Goal: Information Seeking & Learning: Learn about a topic

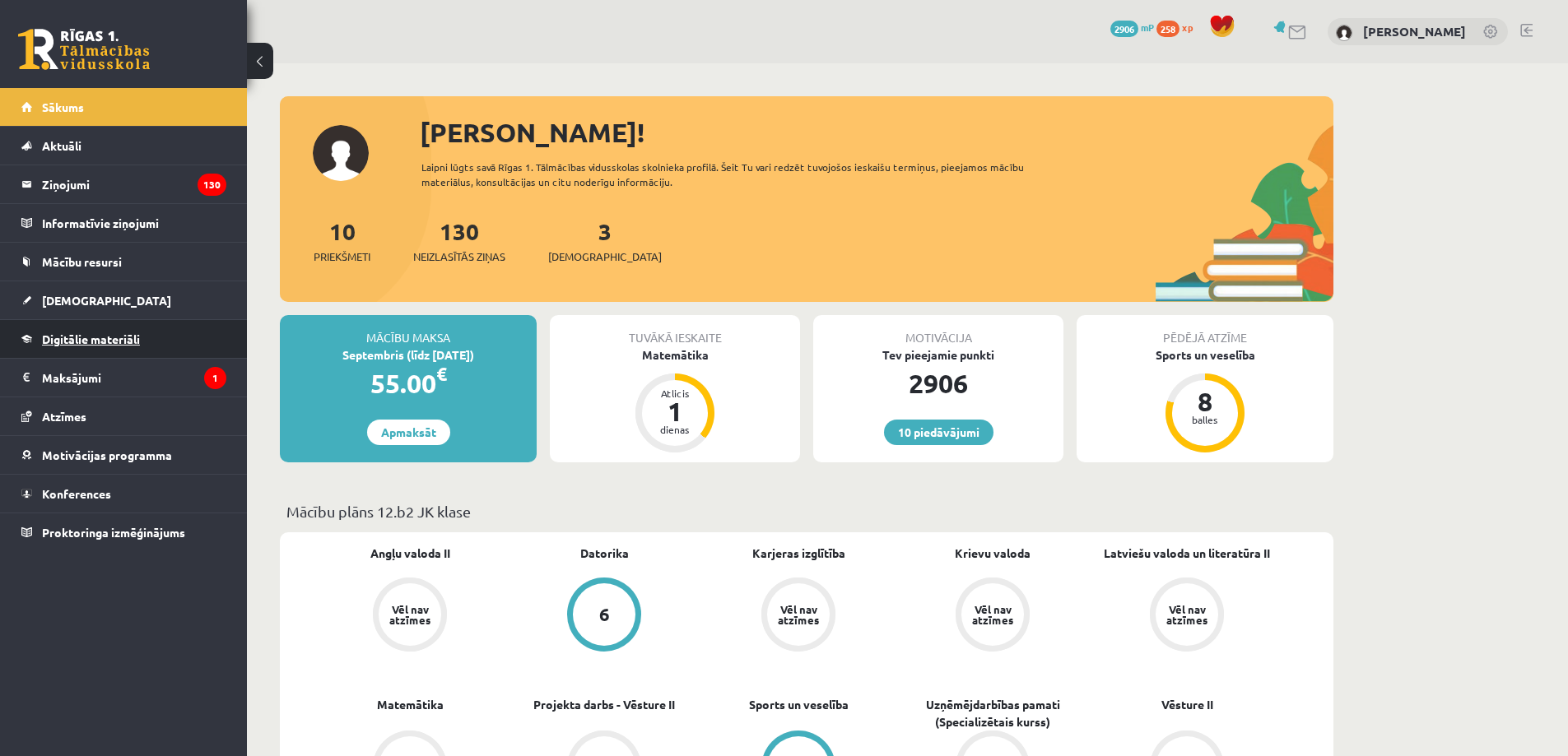
click at [144, 336] on link "Digitālie materiāli" at bounding box center [124, 338] width 205 height 38
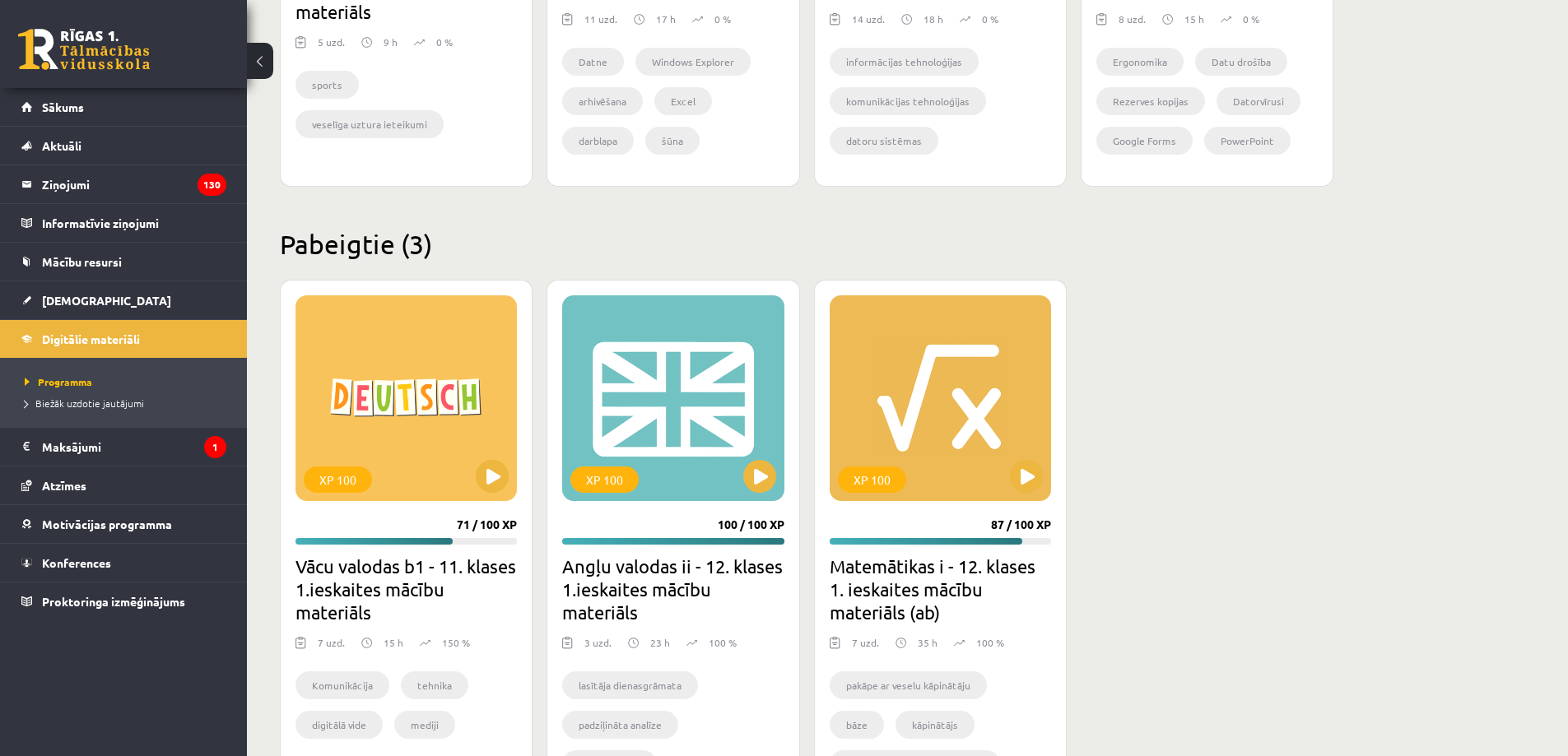
scroll to position [1316, 0]
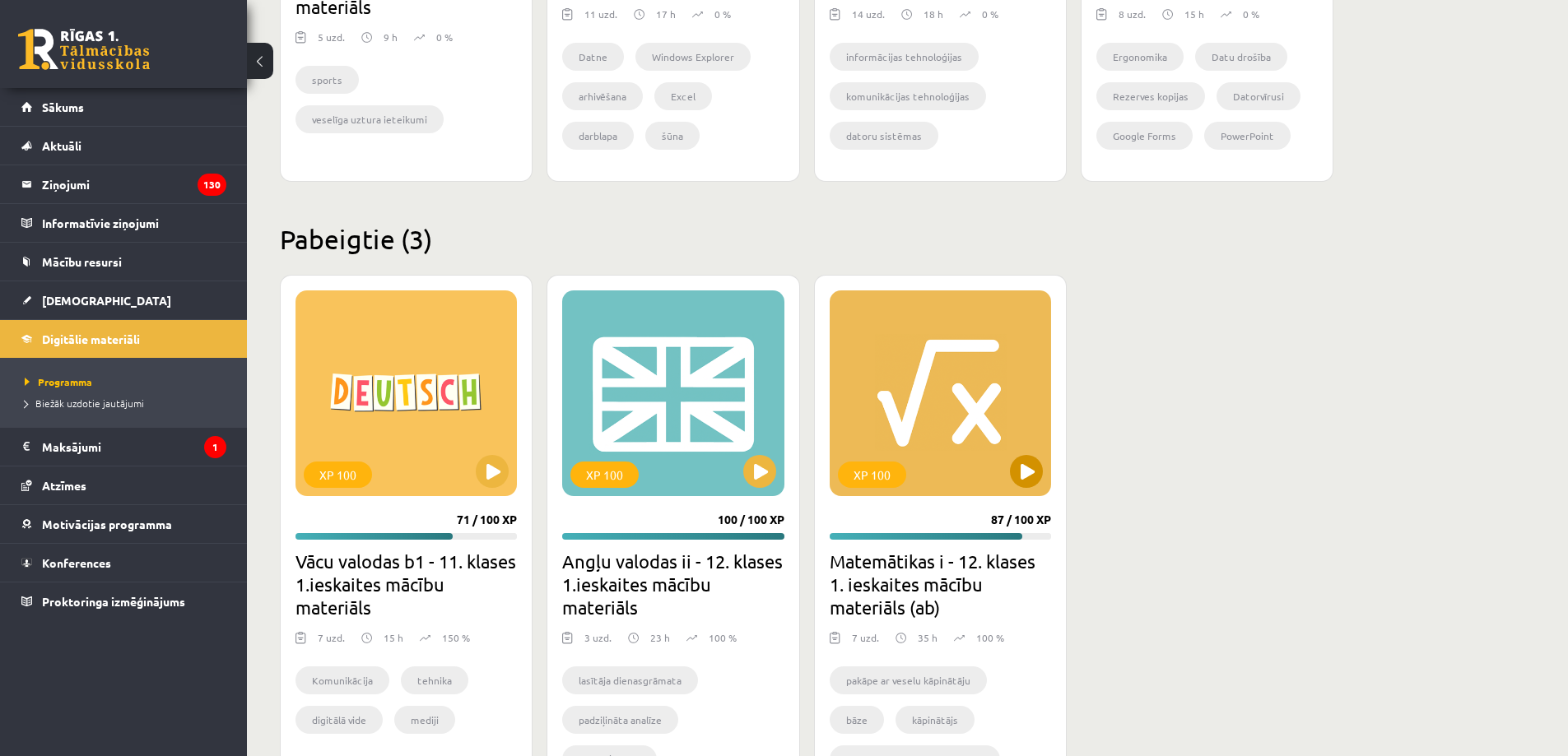
click at [960, 423] on div "XP 100" at bounding box center [940, 393] width 221 height 205
click at [978, 478] on div "XP 100" at bounding box center [940, 393] width 221 height 205
click at [882, 469] on div "XP 100" at bounding box center [872, 475] width 68 height 27
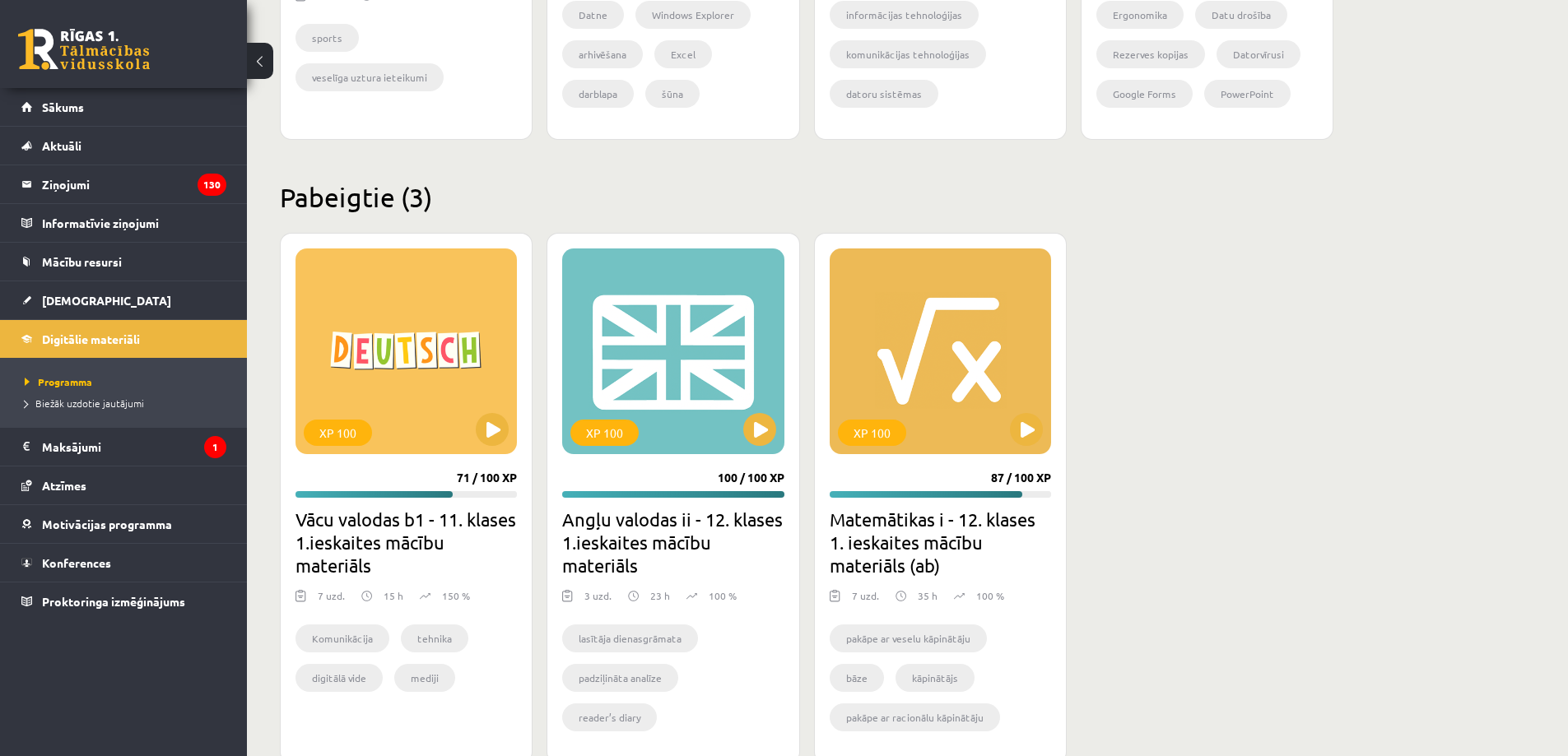
scroll to position [1399, 0]
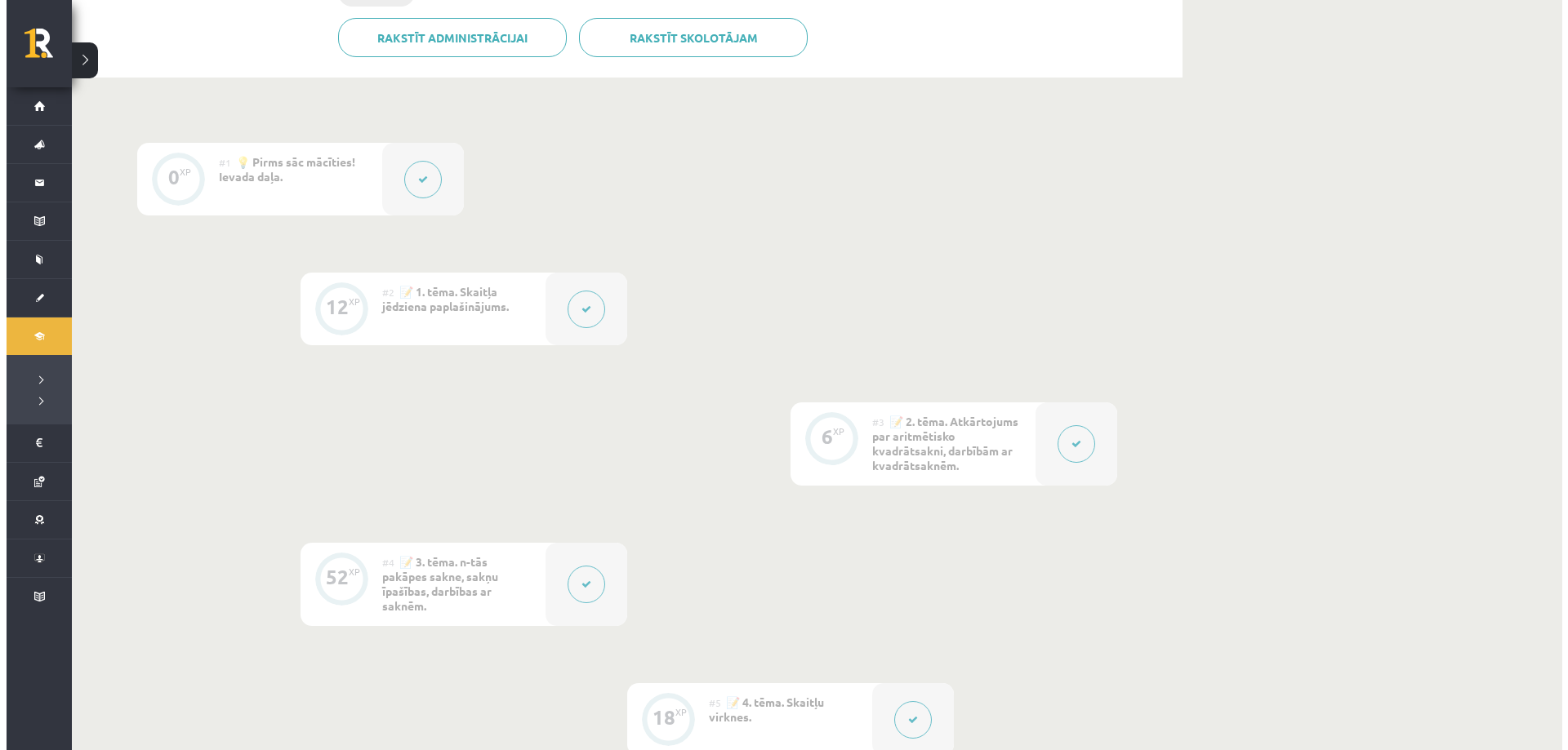
scroll to position [571, 0]
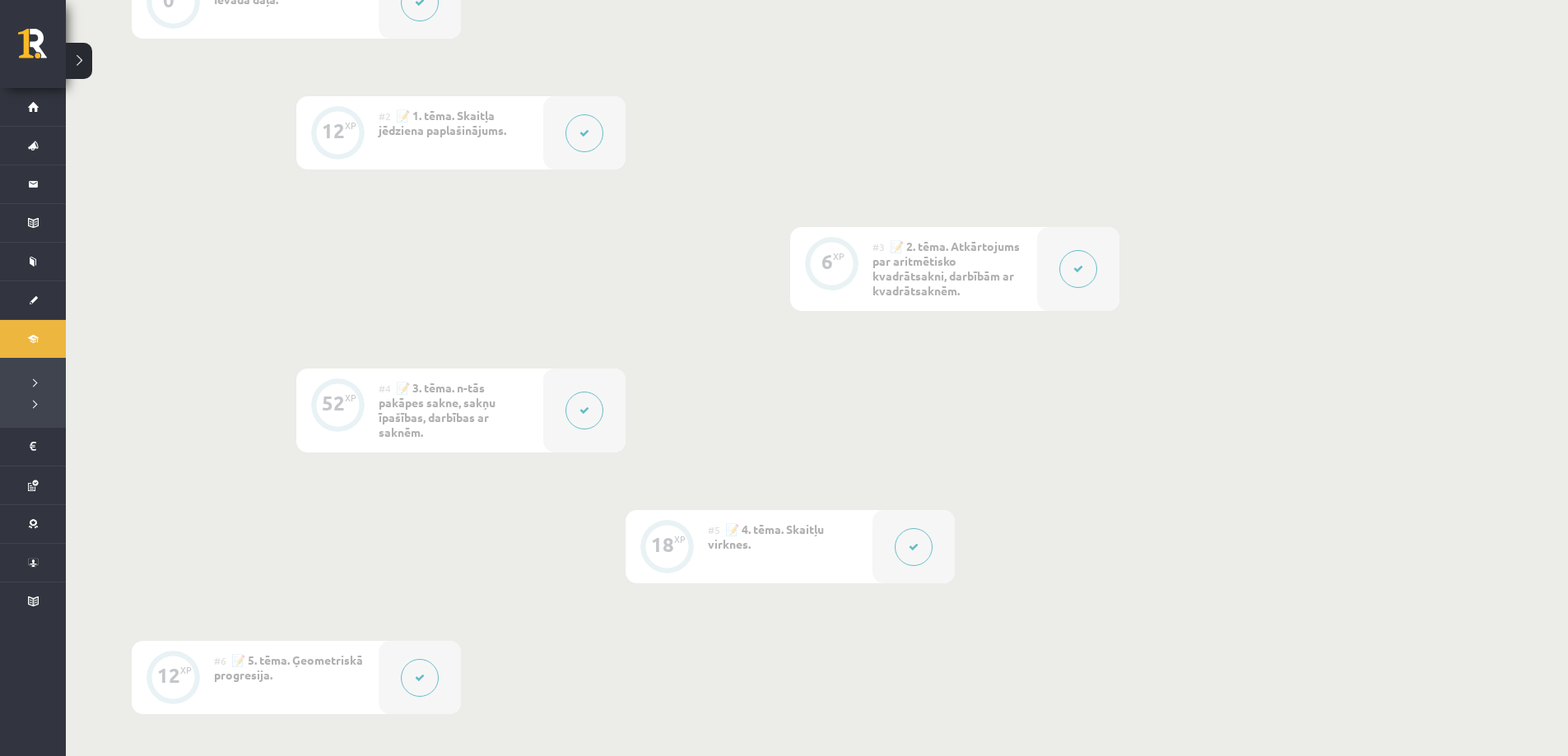
click at [606, 153] on div at bounding box center [584, 133] width 83 height 73
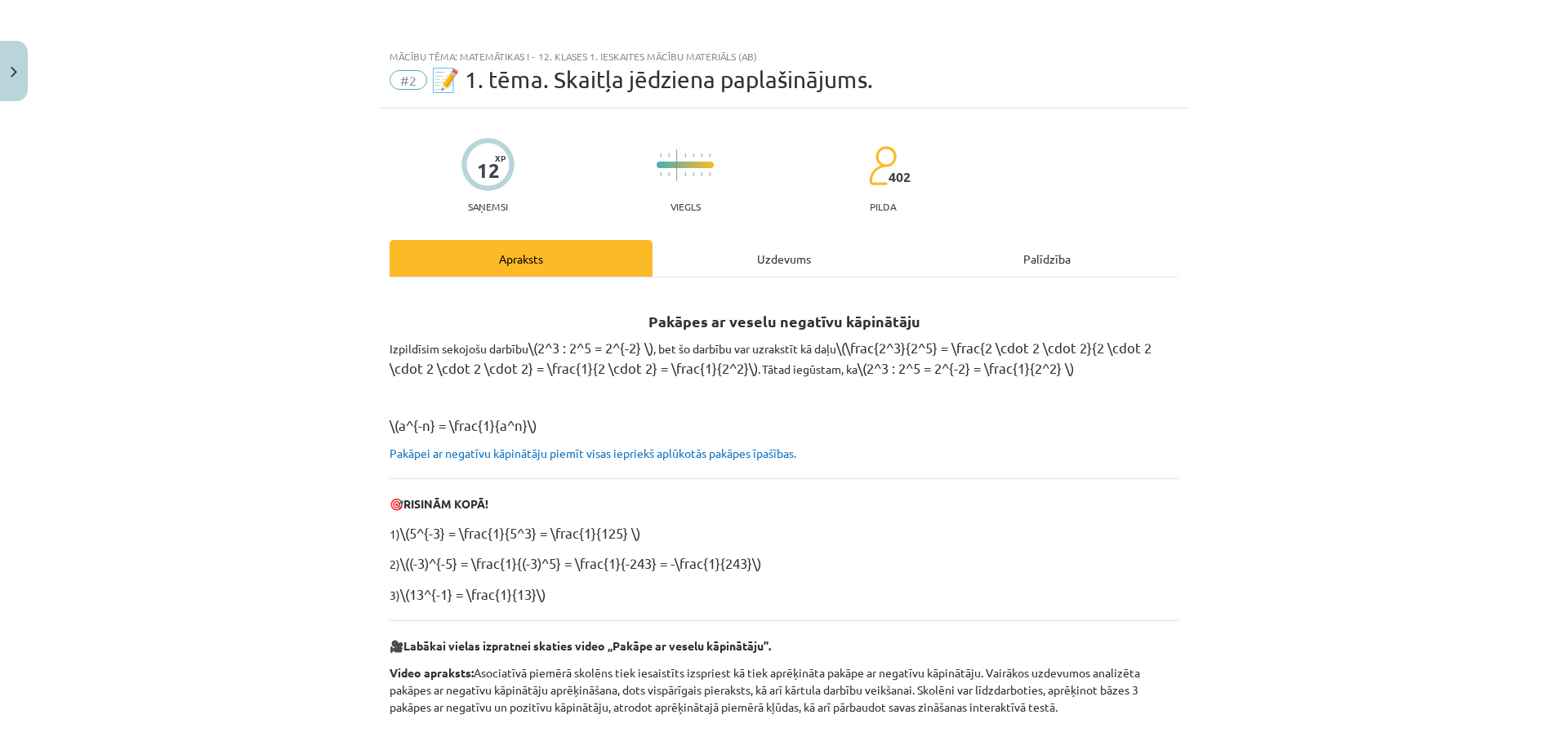
click at [587, 134] on div "Mācību tēma: Matemātikas i - 12. klases 1. ieskaites mācību materiāls (ab) #2 📝…" at bounding box center [784, 375] width 1568 height 750
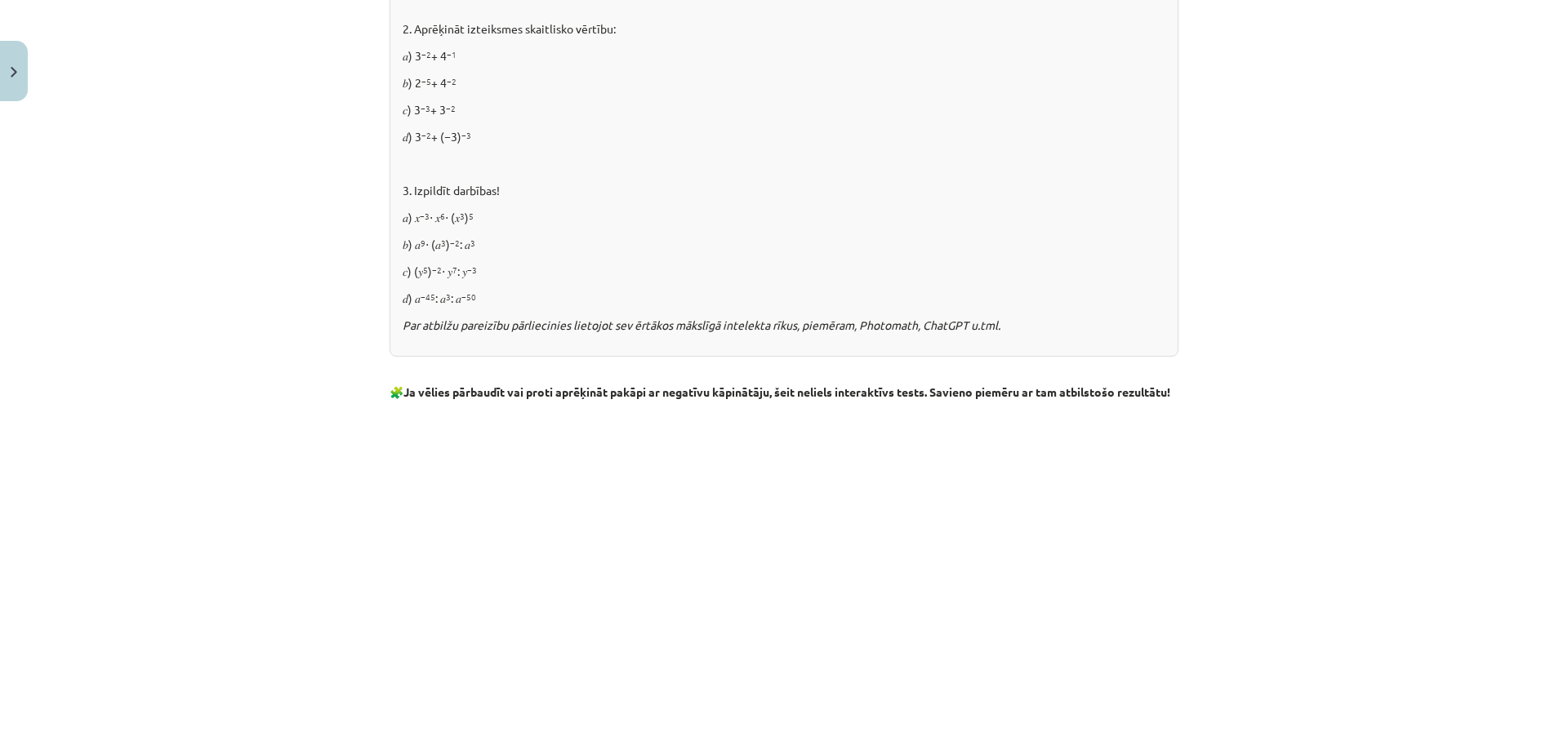
scroll to position [1839, 0]
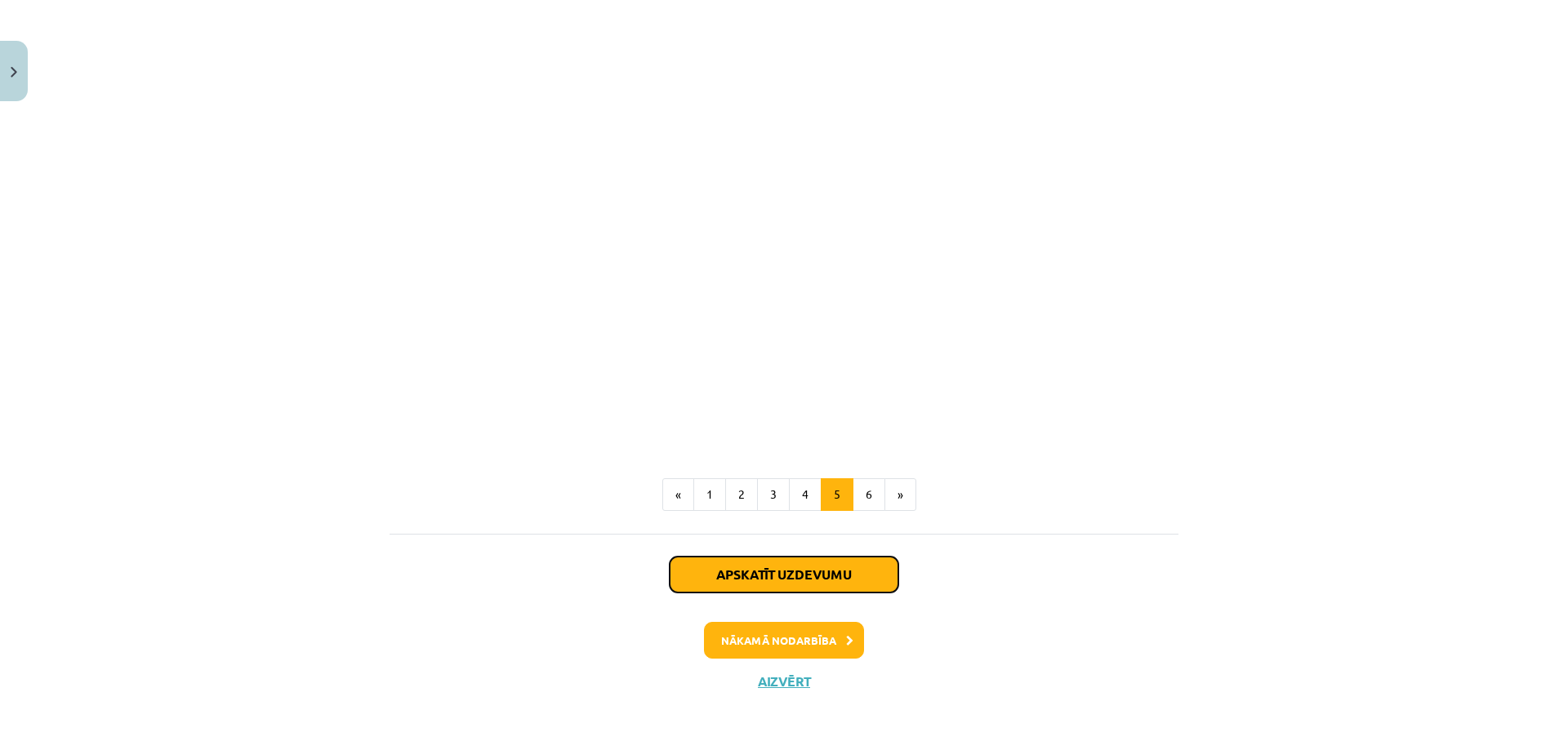
click at [842, 572] on button "Apskatīt uzdevumu" at bounding box center [784, 574] width 229 height 36
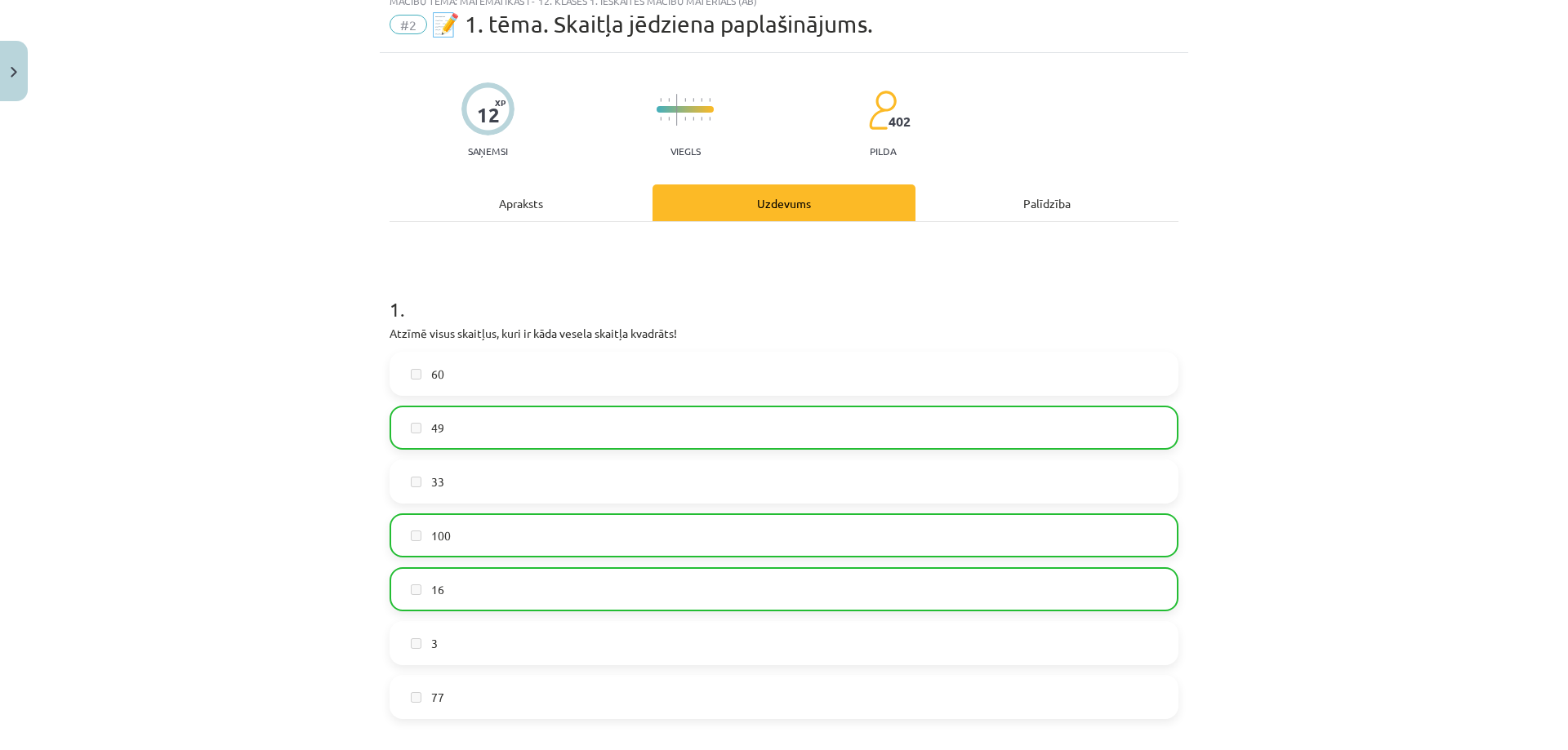
scroll to position [41, 0]
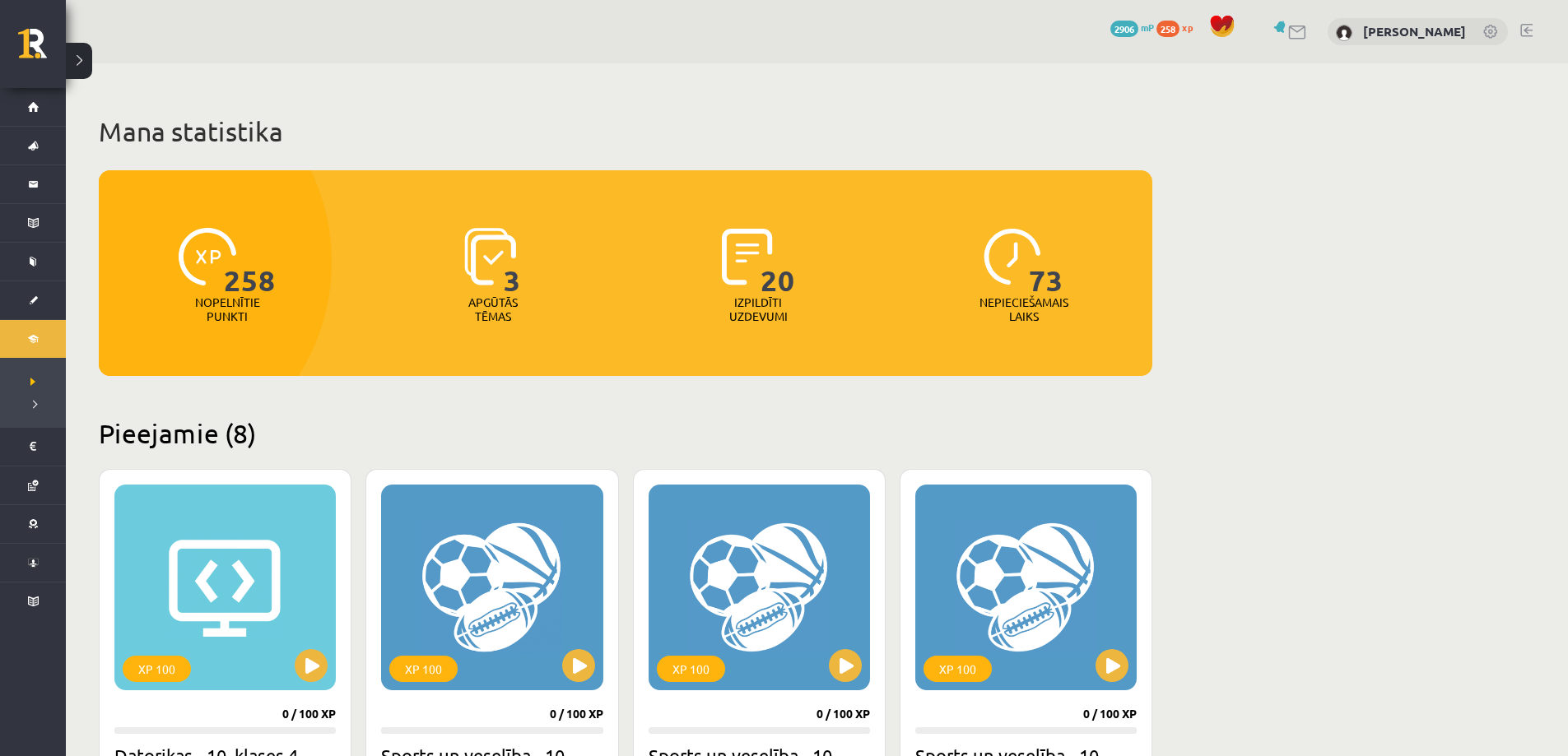
scroll to position [1390, 0]
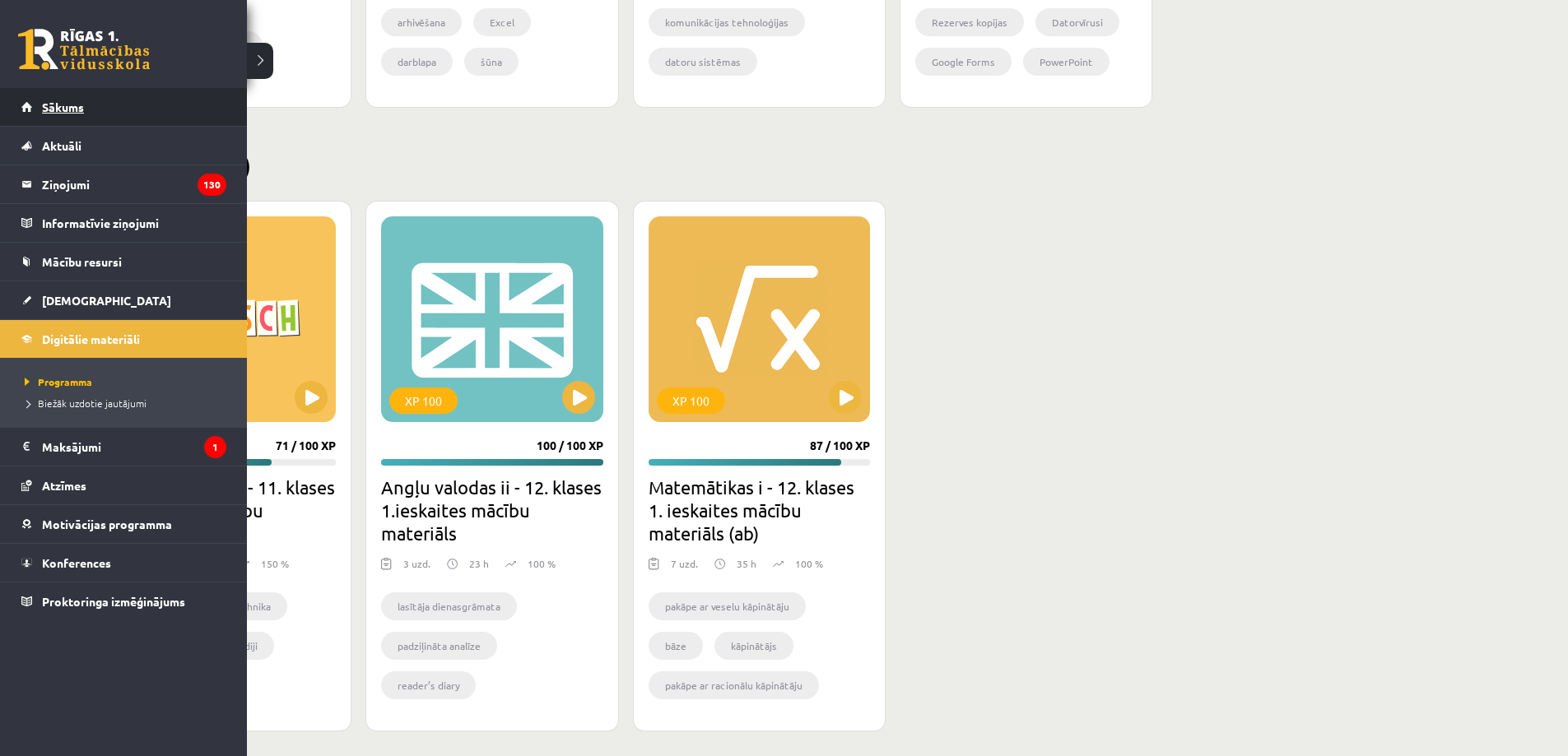
click at [65, 97] on link "Sākums" at bounding box center [124, 106] width 205 height 38
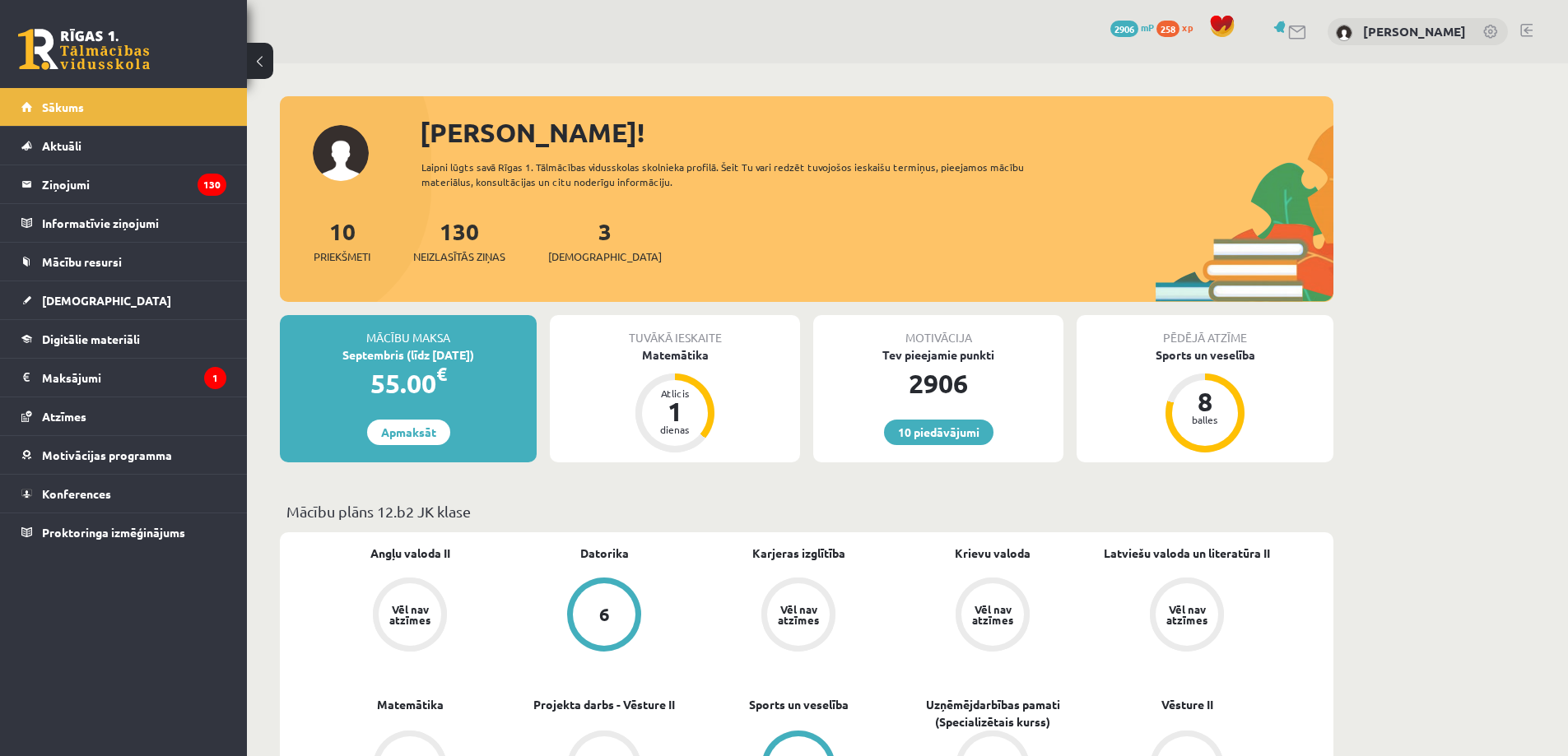
click at [657, 375] on div "Tuvākā ieskaite Matemātika Atlicis 1 dienas" at bounding box center [675, 389] width 250 height 147
click at [669, 360] on div "Matemātika" at bounding box center [675, 355] width 250 height 18
